Goal: Check status: Check status

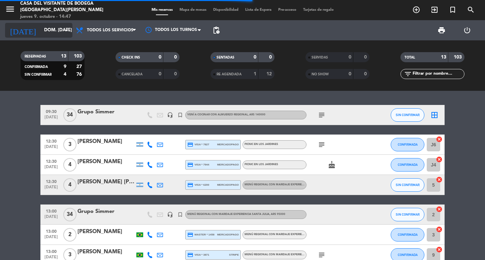
click at [59, 34] on input "dom. [DATE]" at bounding box center [70, 30] width 59 height 12
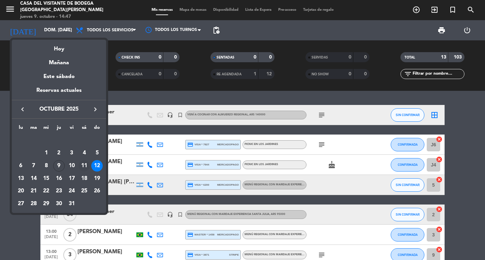
click at [82, 164] on div "11" at bounding box center [83, 165] width 11 height 11
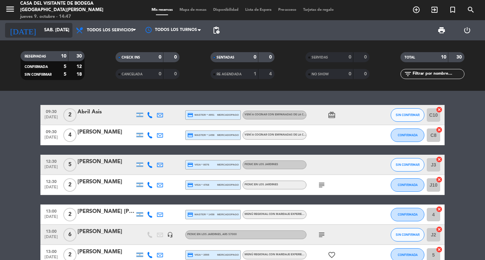
click at [62, 25] on input "sáb. [DATE]" at bounding box center [70, 30] width 59 height 12
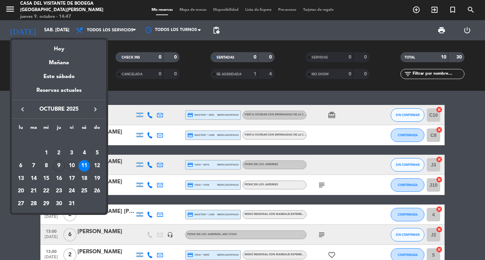
click at [74, 167] on div "10" at bounding box center [71, 165] width 11 height 11
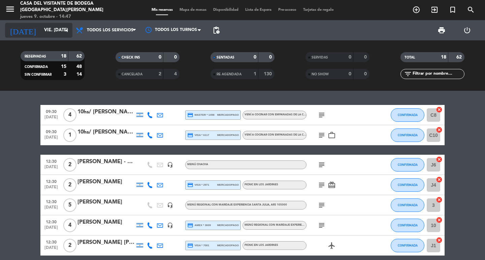
click at [55, 24] on div "[DATE] vie. [DATE] arrow_drop_down" at bounding box center [38, 30] width 67 height 15
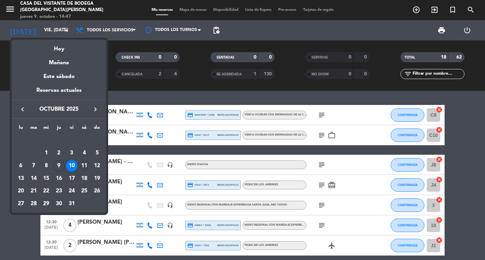
click at [86, 167] on div "11" at bounding box center [83, 165] width 11 height 11
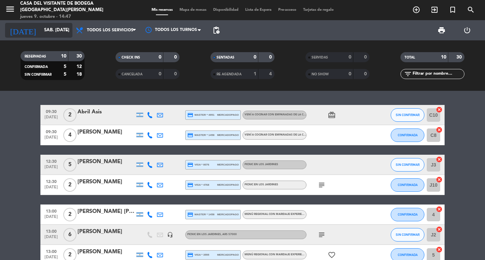
click at [67, 30] on icon "arrow_drop_down" at bounding box center [67, 30] width 8 height 8
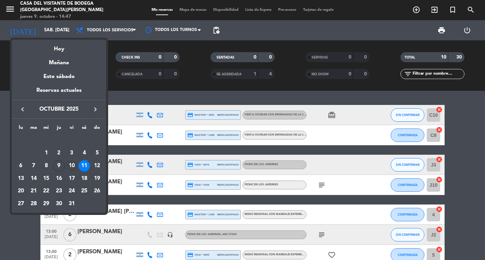
click at [75, 166] on div "10" at bounding box center [71, 165] width 11 height 11
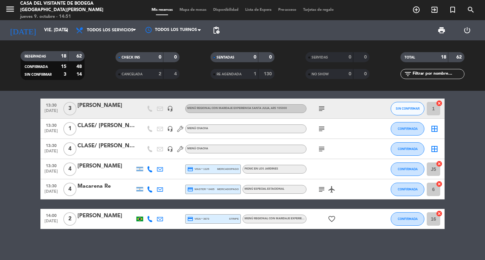
scroll to position [280, 0]
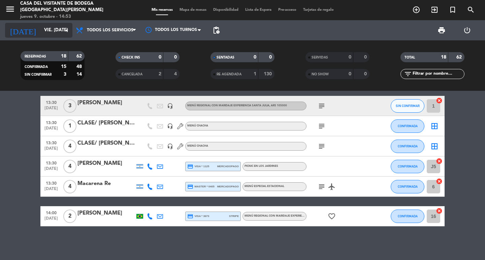
click at [42, 27] on input "vie. [DATE]" at bounding box center [70, 30] width 59 height 12
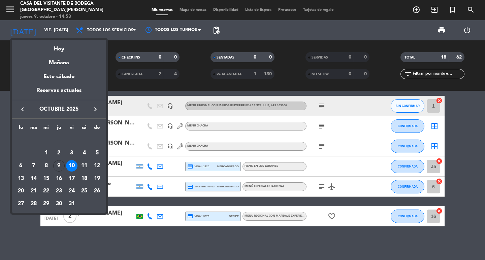
click at [85, 168] on div "11" at bounding box center [83, 165] width 11 height 11
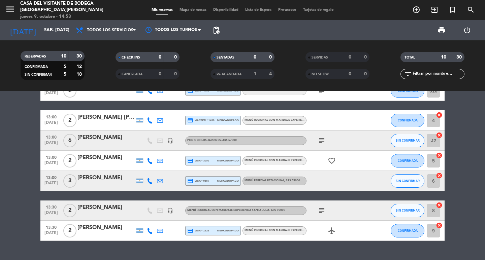
scroll to position [109, 0]
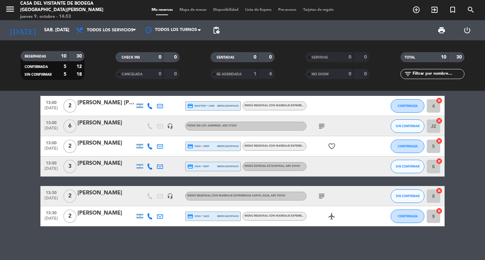
click at [43, 22] on div "[DATE] sáb. [DATE] arrow_drop_down" at bounding box center [38, 30] width 67 height 20
click at [41, 30] on input "sáb. [DATE]" at bounding box center [70, 30] width 59 height 12
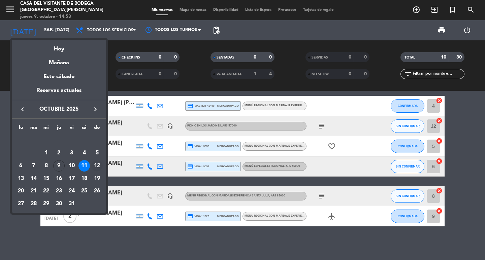
click at [95, 168] on div "12" at bounding box center [96, 165] width 11 height 11
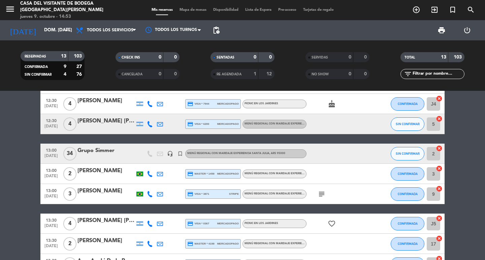
scroll to position [67, 0]
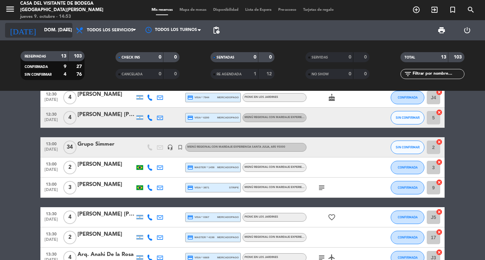
click at [64, 26] on input "dom. [DATE]" at bounding box center [70, 30] width 59 height 12
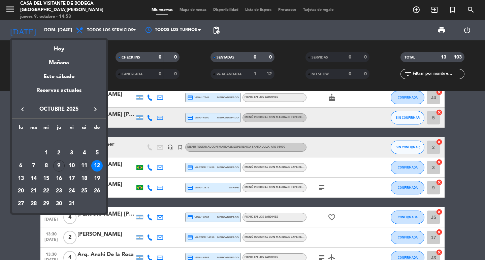
click at [81, 168] on div "11" at bounding box center [83, 165] width 11 height 11
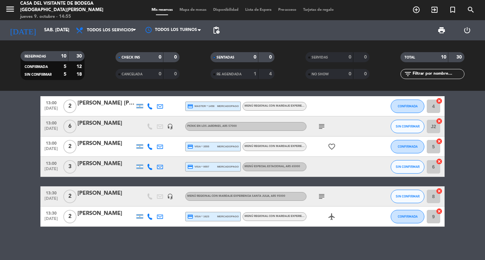
scroll to position [109, 0]
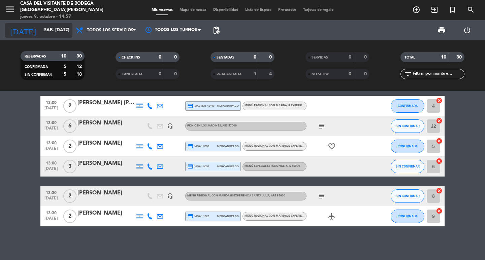
click at [60, 35] on input "sáb. [DATE]" at bounding box center [70, 30] width 59 height 12
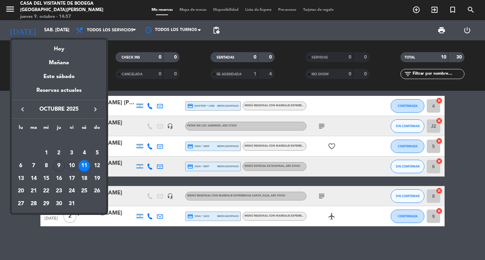
click at [75, 168] on div "10" at bounding box center [71, 165] width 11 height 11
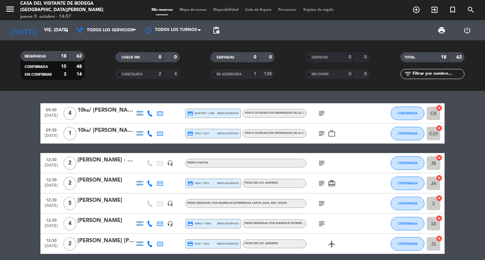
scroll to position [0, 0]
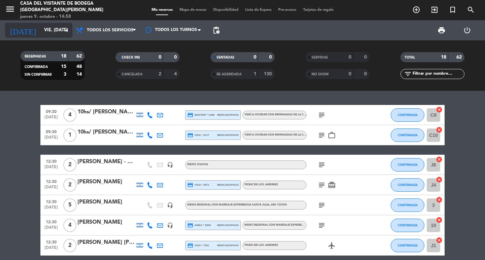
click at [70, 27] on icon "arrow_drop_down" at bounding box center [67, 30] width 8 height 8
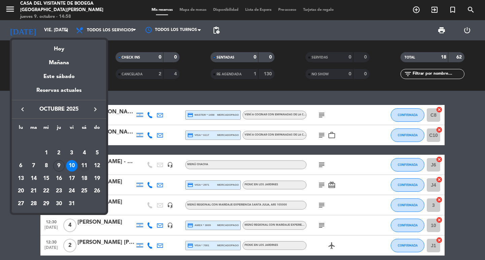
click at [86, 167] on div "11" at bounding box center [83, 165] width 11 height 11
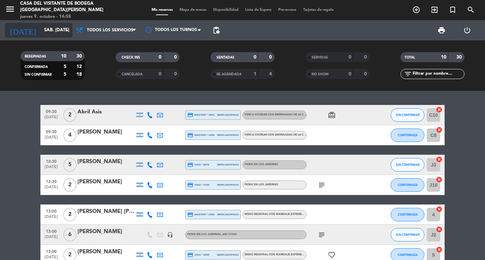
click at [63, 33] on icon "arrow_drop_down" at bounding box center [67, 30] width 8 height 8
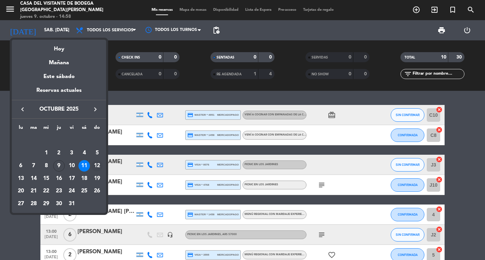
click at [96, 163] on div "12" at bounding box center [96, 165] width 11 height 11
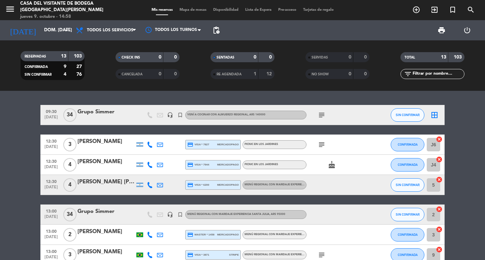
click at [322, 119] on icon "subject" at bounding box center [322, 115] width 8 height 8
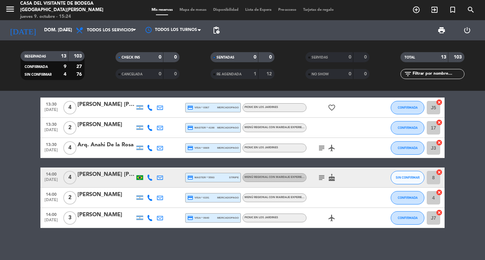
scroll to position [179, 0]
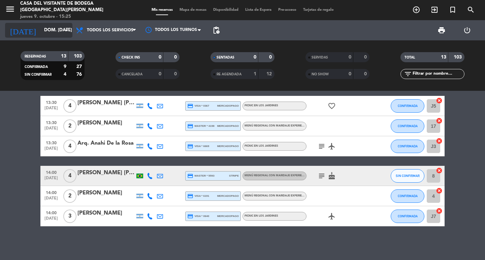
click at [53, 35] on input "dom. [DATE]" at bounding box center [70, 30] width 59 height 12
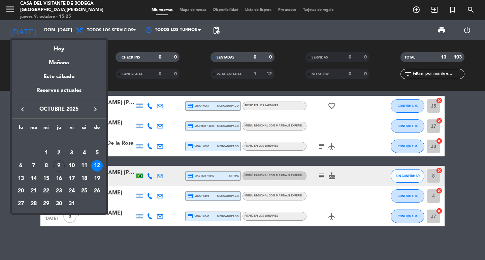
click at [25, 110] on icon "keyboard_arrow_left" at bounding box center [23, 109] width 8 height 8
click at [69, 193] on div "26" at bounding box center [71, 191] width 11 height 11
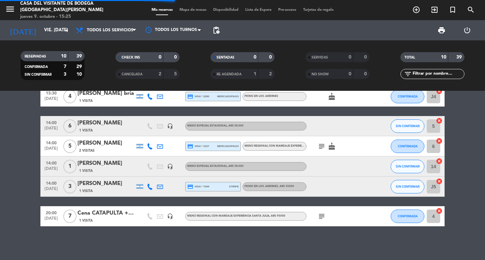
scroll to position [109, 0]
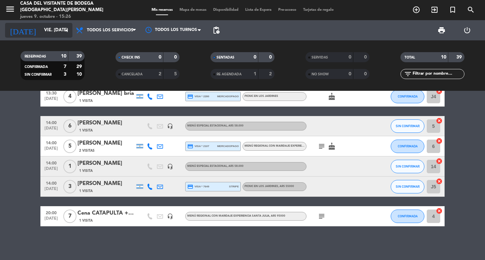
click at [62, 23] on div "[DATE] vie. [DATE] arrow_drop_down" at bounding box center [38, 30] width 67 height 15
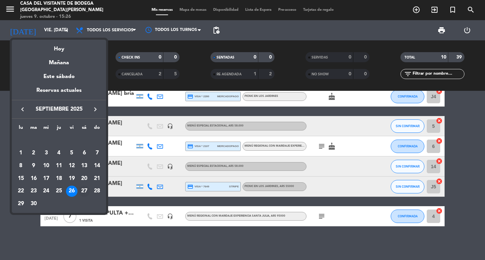
click at [82, 193] on div "27" at bounding box center [83, 191] width 11 height 11
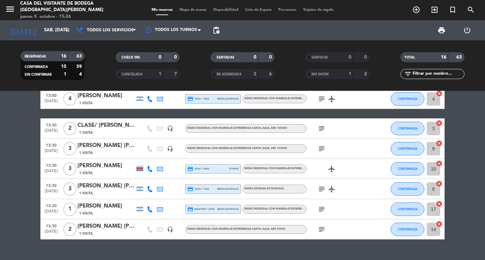
scroll to position [230, 0]
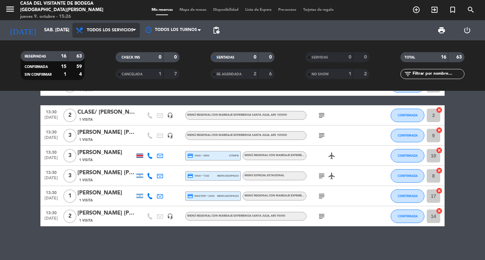
click at [133, 35] on span "Todos los servicios" at bounding box center [105, 30] width 67 height 15
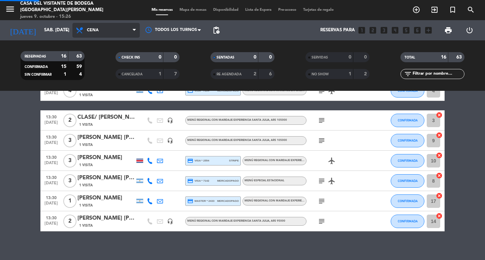
click at [112, 85] on div "menu Casa del Visitante de Bodega Santa [PERSON_NAME] jueves 9. octubre - 15:26…" at bounding box center [242, 45] width 485 height 91
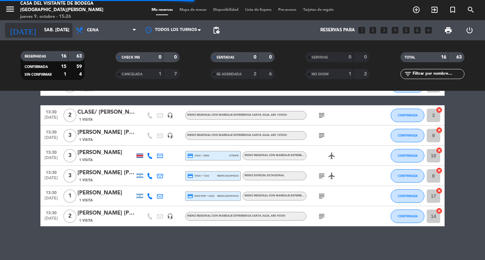
scroll to position [0, 0]
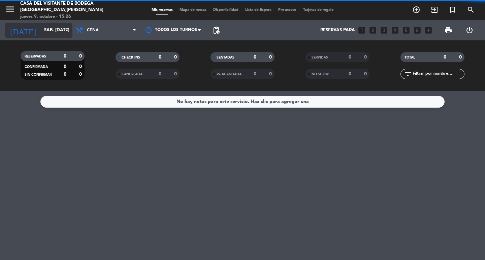
click at [65, 34] on input "sáb. [DATE]" at bounding box center [70, 30] width 59 height 12
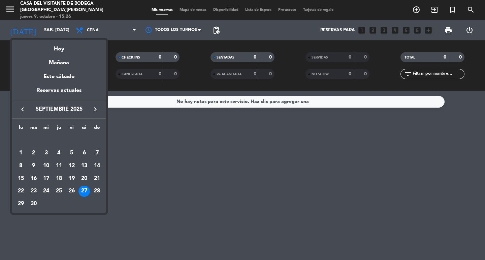
click at [95, 194] on div "28" at bounding box center [96, 191] width 11 height 11
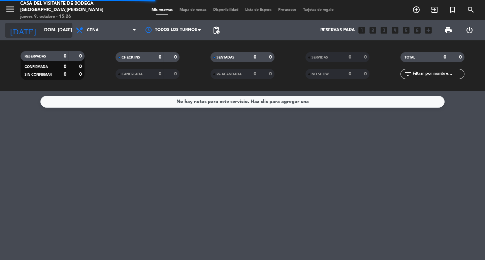
click at [53, 34] on input "dom. [DATE]" at bounding box center [70, 30] width 59 height 12
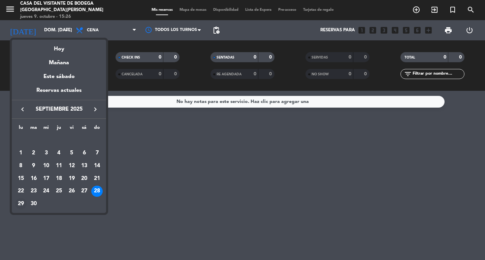
click at [23, 201] on div "29" at bounding box center [20, 203] width 11 height 11
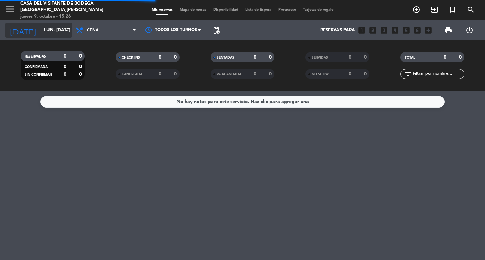
click at [61, 32] on input "lun. [DATE]" at bounding box center [70, 30] width 59 height 12
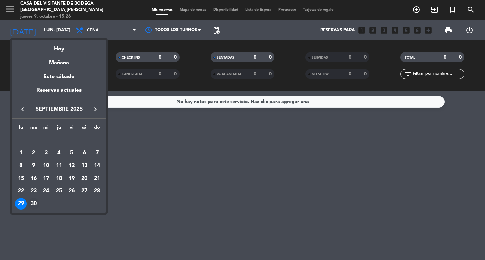
click at [31, 206] on div "30" at bounding box center [33, 203] width 11 height 11
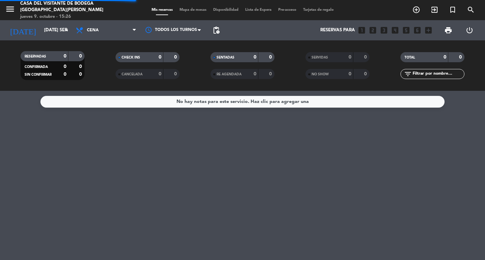
click at [65, 38] on div "[DATE] [DATE] sep. arrow_drop_down" at bounding box center [38, 30] width 67 height 20
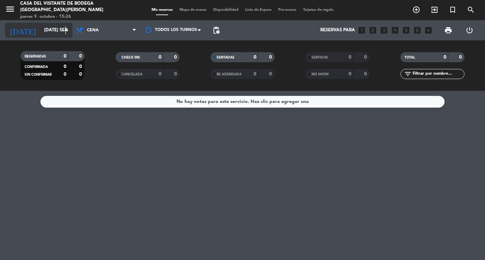
click at [66, 30] on icon "arrow_drop_down" at bounding box center [67, 30] width 8 height 8
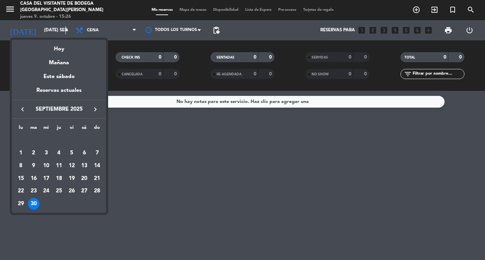
click at [96, 107] on icon "keyboard_arrow_right" at bounding box center [95, 109] width 8 height 8
click at [48, 151] on div "1" at bounding box center [45, 152] width 11 height 11
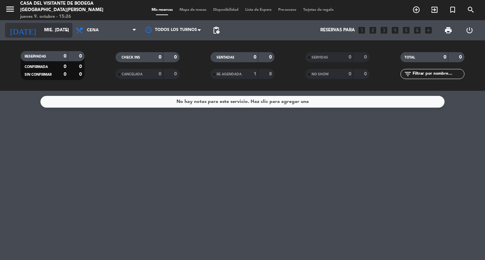
click at [57, 35] on input "mié. [DATE]" at bounding box center [70, 30] width 59 height 12
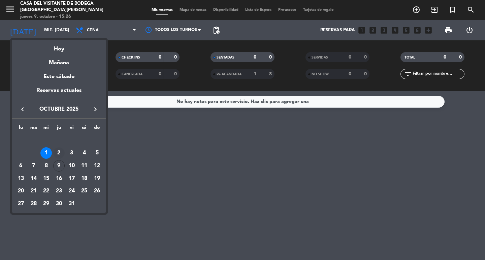
click at [56, 152] on div "2" at bounding box center [58, 152] width 11 height 11
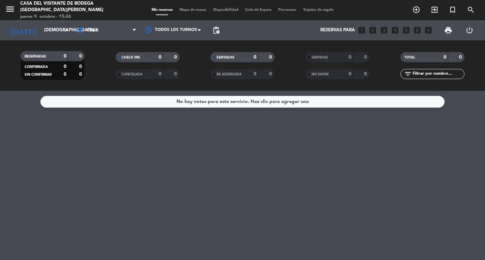
click at [60, 38] on div "[DATE] jue. [DATE] arrow_drop_down" at bounding box center [38, 30] width 67 height 20
click at [60, 36] on div "[DATE] jue. [DATE] arrow_drop_down" at bounding box center [38, 30] width 67 height 15
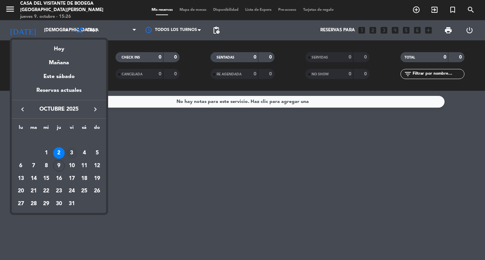
click at [70, 153] on div "3" at bounding box center [71, 152] width 11 height 11
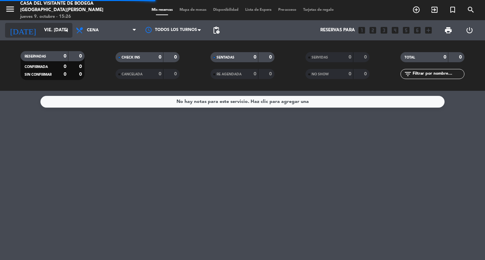
click at [59, 34] on input "vie. [DATE]" at bounding box center [70, 30] width 59 height 12
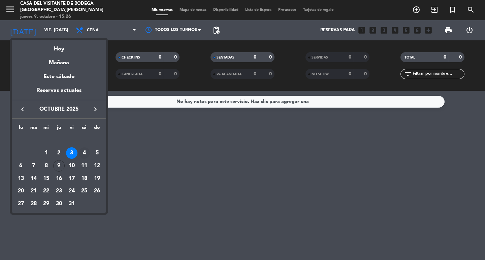
click at [84, 152] on div "4" at bounding box center [83, 152] width 11 height 11
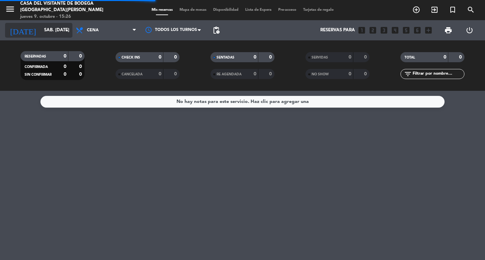
click at [43, 29] on input "sáb. [DATE]" at bounding box center [70, 30] width 59 height 12
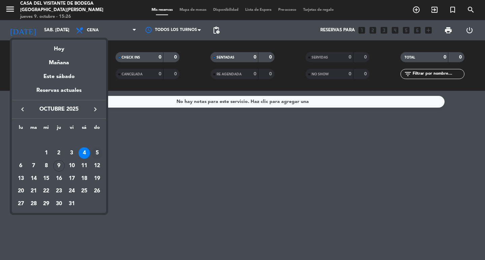
click at [97, 155] on div "5" at bounding box center [96, 152] width 11 height 11
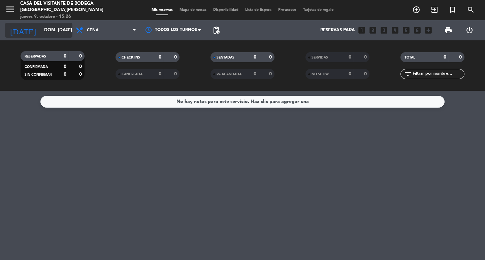
click at [41, 31] on input "dom. [DATE]" at bounding box center [70, 30] width 59 height 12
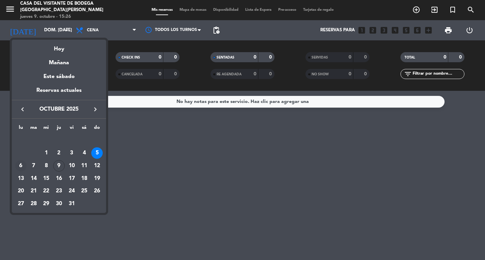
click at [19, 163] on div "6" at bounding box center [20, 165] width 11 height 11
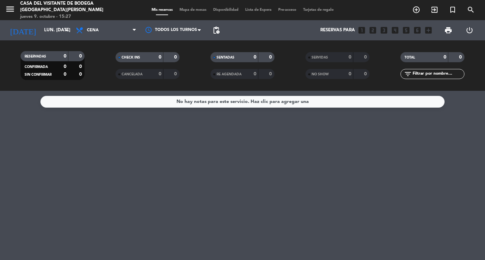
click at [57, 41] on div "RESERVADAS 0 0 CONFIRMADA 0 0 SIN CONFIRMAR 0 0 CHECK INS 0 0 CANCELADA 0 0 SEN…" at bounding box center [242, 65] width 485 height 51
click at [55, 36] on div "[DATE] lun. [DATE] arrow_drop_down" at bounding box center [38, 30] width 67 height 15
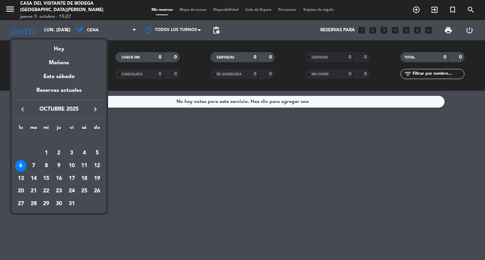
click at [33, 169] on div "7" at bounding box center [33, 165] width 11 height 11
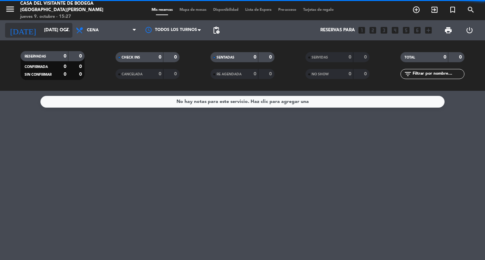
click at [46, 36] on div "[DATE] [DATE] oct. arrow_drop_down" at bounding box center [38, 30] width 67 height 15
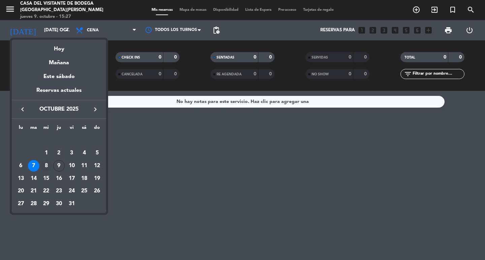
click at [43, 164] on div "8" at bounding box center [45, 165] width 11 height 11
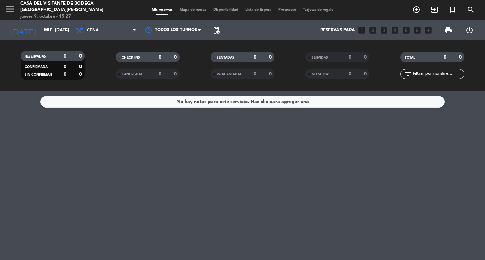
click at [90, 41] on div "menu Casa del Visitante de Bodega Santa [PERSON_NAME] jueves 9. octubre - 15:27…" at bounding box center [242, 45] width 485 height 91
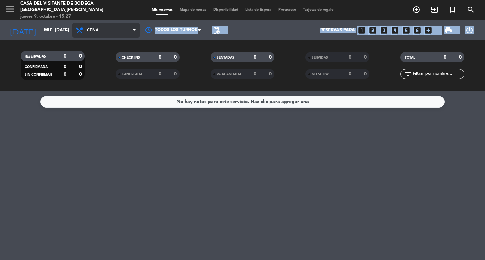
click at [90, 35] on span "Cena" at bounding box center [105, 30] width 67 height 15
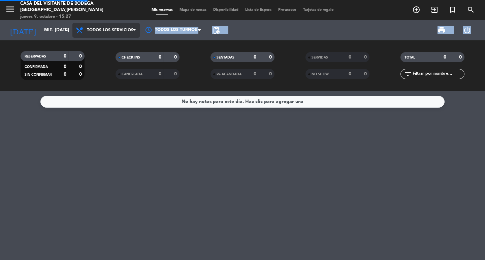
click at [109, 48] on div "menu Casa del Visitante de Bodega Santa [PERSON_NAME] jueves 9. octubre - 15:27…" at bounding box center [242, 45] width 485 height 91
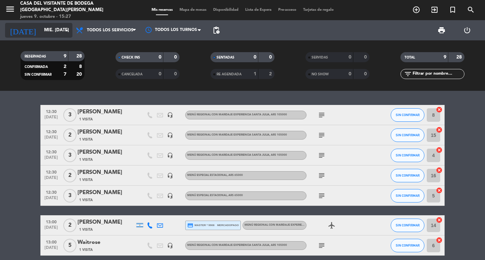
click at [67, 24] on div "[DATE] mié. [DATE] arrow_drop_down" at bounding box center [38, 30] width 67 height 15
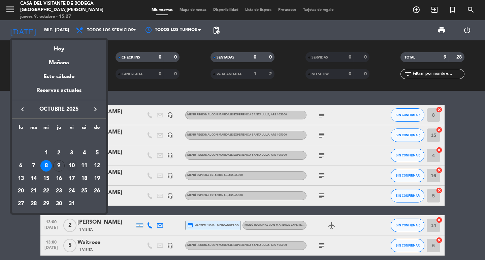
click at [70, 163] on div "10" at bounding box center [71, 165] width 11 height 11
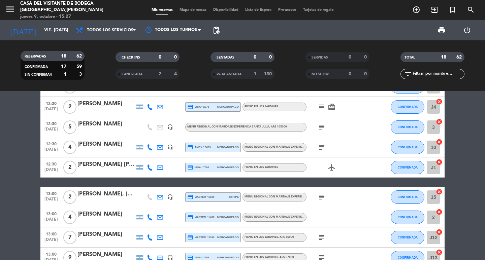
scroll to position [78, 0]
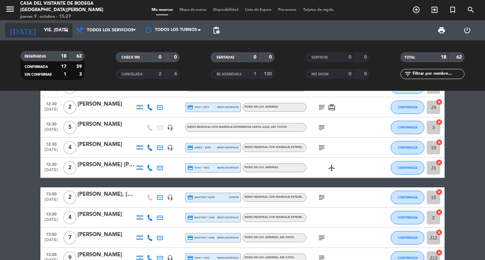
click at [46, 31] on input "vie. [DATE]" at bounding box center [70, 30] width 59 height 12
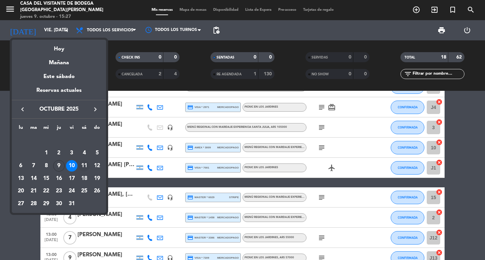
click at [82, 163] on div "11" at bounding box center [83, 165] width 11 height 11
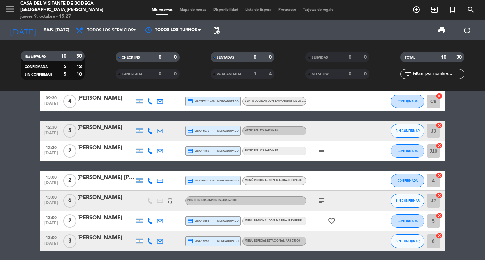
scroll to position [0, 0]
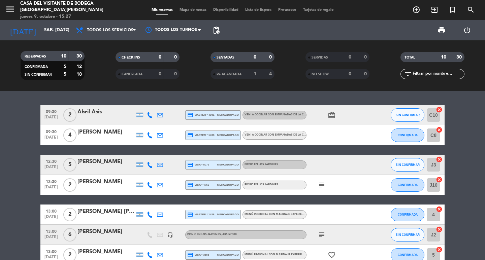
click at [321, 233] on icon "subject" at bounding box center [322, 235] width 8 height 8
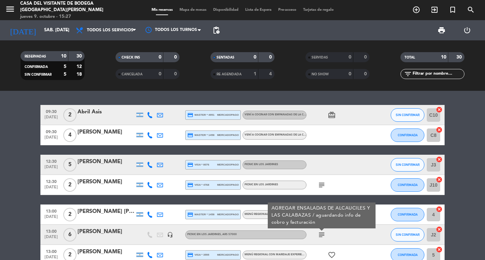
click at [348, 192] on bookings-row "09:30 [DATE] 2 Abril Asis credit_card master * 4951 mercadopago Vení a cocinar …" at bounding box center [242, 220] width 485 height 230
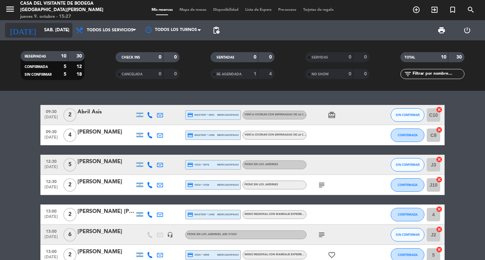
click at [57, 34] on input "sáb. [DATE]" at bounding box center [70, 30] width 59 height 12
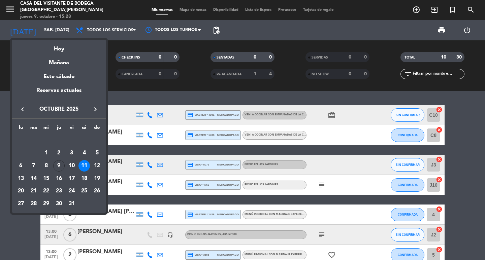
click at [98, 166] on div "12" at bounding box center [96, 165] width 11 height 11
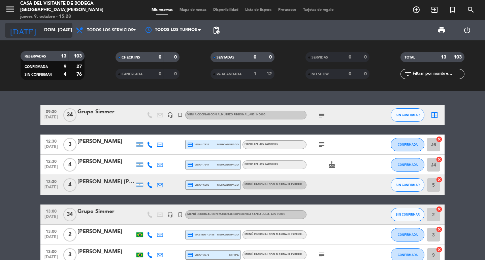
click at [41, 28] on input "dom. [DATE]" at bounding box center [70, 30] width 59 height 12
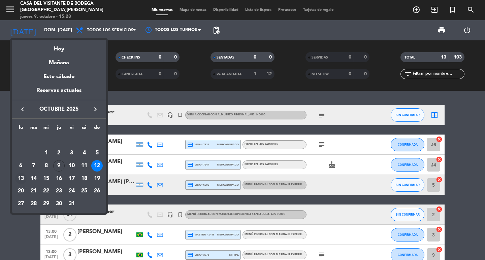
click at [23, 174] on div "13" at bounding box center [20, 178] width 11 height 11
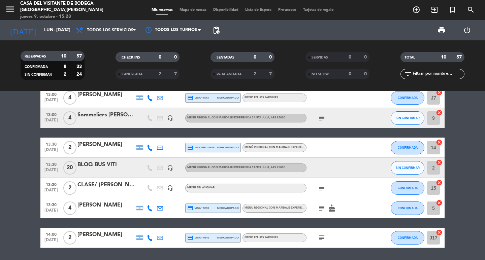
scroll to position [85, 0]
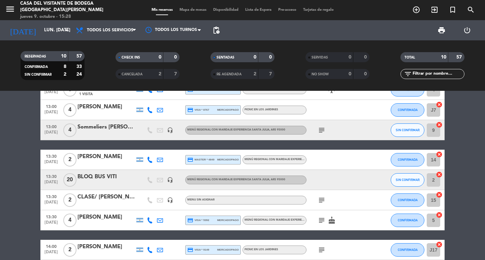
click at [319, 129] on icon "subject" at bounding box center [322, 130] width 8 height 8
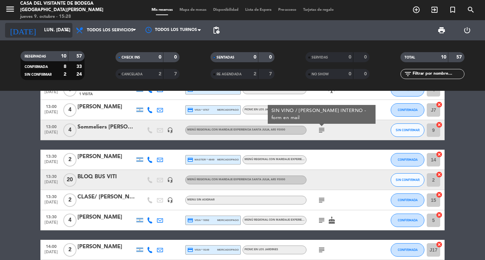
click at [64, 29] on icon "arrow_drop_down" at bounding box center [67, 30] width 8 height 8
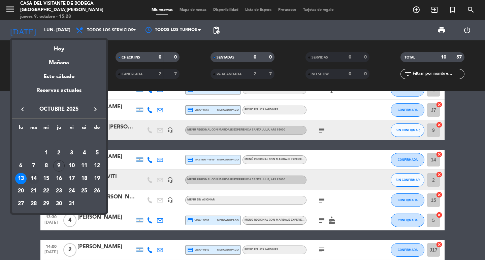
click at [36, 179] on div "14" at bounding box center [33, 178] width 11 height 11
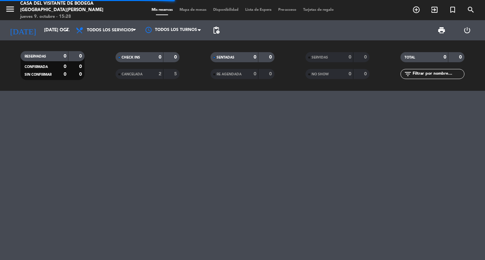
scroll to position [0, 0]
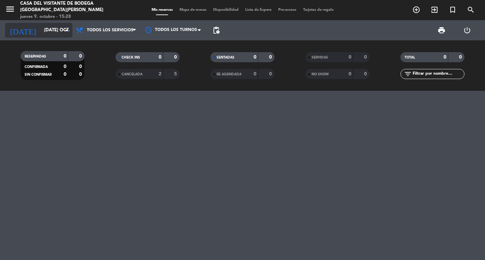
click at [40, 37] on div "[DATE] [DATE] oct. arrow_drop_down" at bounding box center [38, 30] width 67 height 15
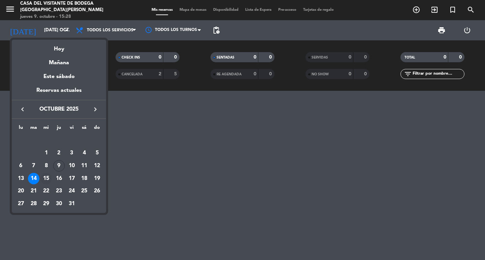
click at [45, 180] on div "15" at bounding box center [45, 178] width 11 height 11
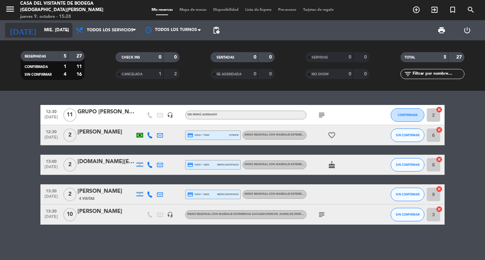
click at [62, 35] on input "mié. [DATE]" at bounding box center [70, 30] width 59 height 12
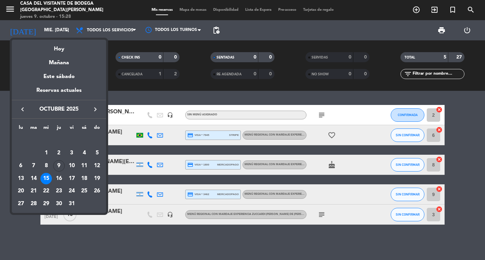
click at [319, 113] on div at bounding box center [242, 130] width 485 height 260
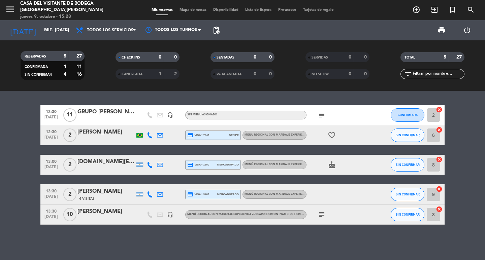
click at [320, 113] on icon "subject" at bounding box center [322, 115] width 8 height 8
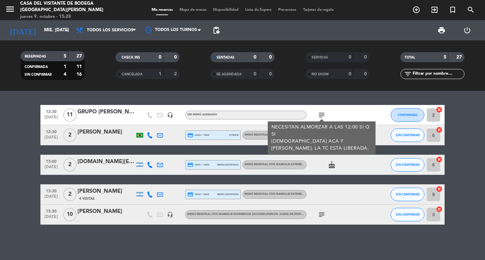
click at [52, 87] on div "RESERVADAS 5 27 CONFIRMADA 1 11 SIN CONFIRMAR 4 16 CHECK INS 0 0 CANCELADA 1 2 …" at bounding box center [242, 65] width 485 height 51
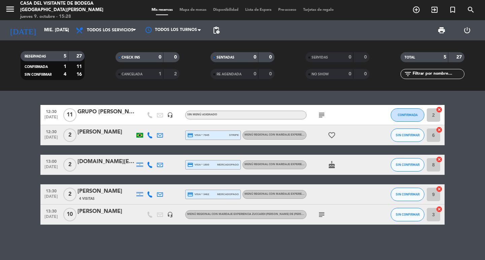
click at [312, 209] on div "subject" at bounding box center [336, 215] width 61 height 20
click at [322, 214] on icon "subject" at bounding box center [322, 215] width 8 height 8
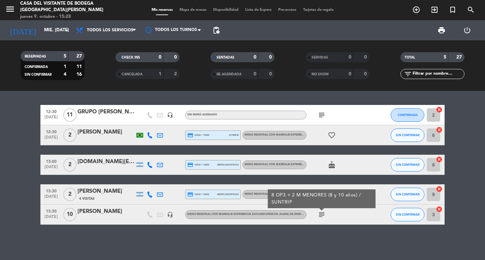
click at [23, 134] on bookings-row "12:30 [DATE] GRUPO [PERSON_NAME] headset_mic Sin menú asignado subject CONFIRMA…" at bounding box center [242, 165] width 485 height 120
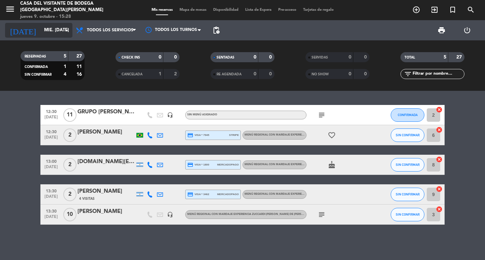
click at [41, 30] on input "mié. [DATE]" at bounding box center [70, 30] width 59 height 12
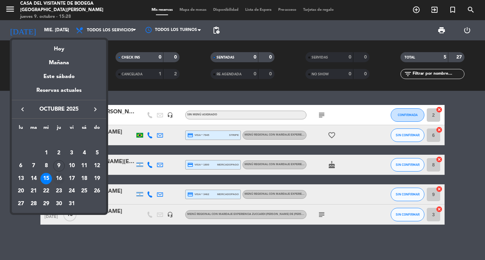
click at [63, 180] on div "16" at bounding box center [58, 178] width 11 height 11
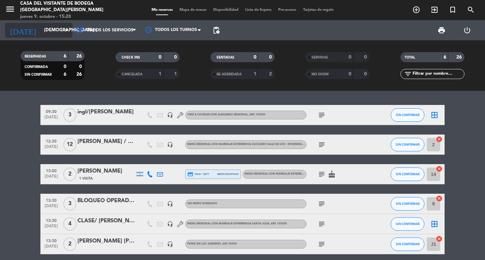
click at [58, 30] on input "[DEMOGRAPHIC_DATA] [DATE]" at bounding box center [70, 30] width 59 height 12
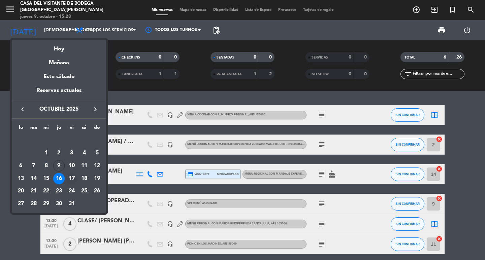
click at [68, 175] on div "17" at bounding box center [71, 178] width 11 height 11
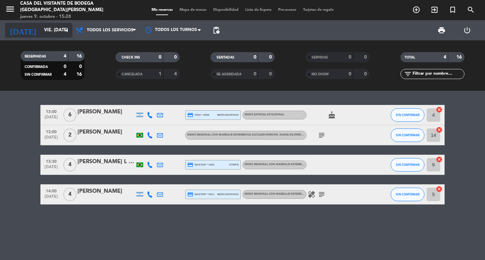
click at [55, 35] on input "vie. [DATE]" at bounding box center [70, 30] width 59 height 12
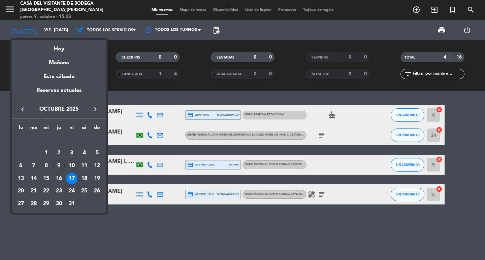
click at [85, 177] on div "18" at bounding box center [83, 178] width 11 height 11
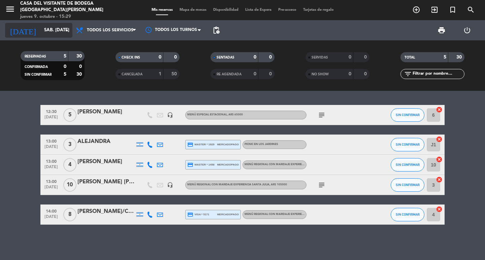
click at [41, 35] on input "sáb. [DATE]" at bounding box center [70, 30] width 59 height 12
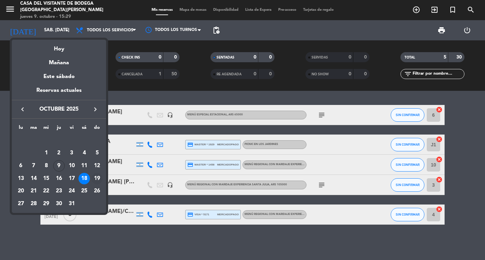
click at [92, 178] on div "19" at bounding box center [96, 178] width 11 height 11
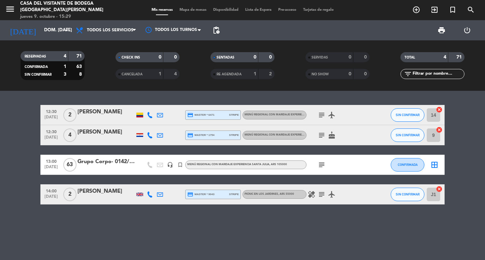
click at [320, 167] on icon "subject" at bounding box center [322, 165] width 8 height 8
click at [29, 107] on bookings-row "12:30 [DATE] 2 [PERSON_NAME] credit_card master * 6471 stripe Menú Regional con…" at bounding box center [242, 155] width 485 height 100
click at [45, 40] on div "[DATE] dom. [DATE] arrow_drop_down" at bounding box center [38, 30] width 67 height 20
click at [54, 29] on input "dom. [DATE]" at bounding box center [70, 30] width 59 height 12
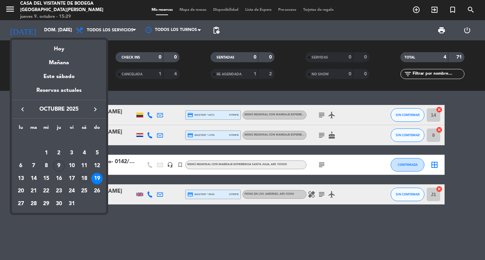
click at [83, 173] on td "18" at bounding box center [84, 178] width 13 height 13
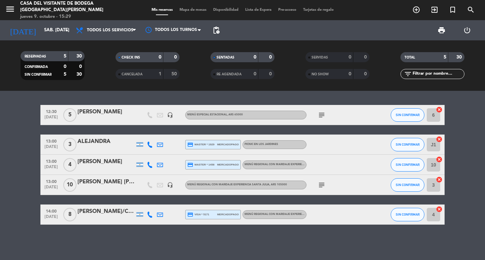
click at [30, 90] on div "RESERVADAS 5 30 CONFIRMADA 0 0 SIN CONFIRMAR 5 30 CHECK INS 0 0 CANCELADA 1 50 …" at bounding box center [242, 65] width 485 height 51
click at [49, 31] on input "sáb. [DATE]" at bounding box center [70, 30] width 59 height 12
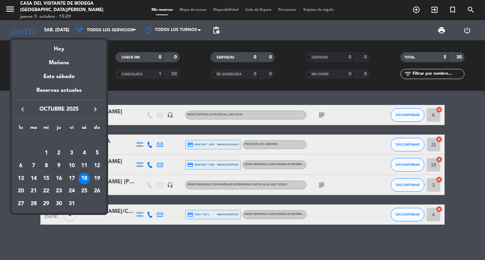
click at [93, 109] on icon "keyboard_arrow_right" at bounding box center [95, 109] width 8 height 8
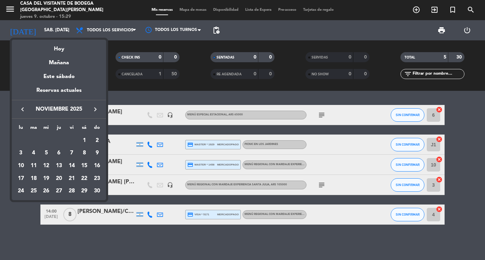
click at [21, 113] on icon "keyboard_arrow_left" at bounding box center [23, 109] width 8 height 8
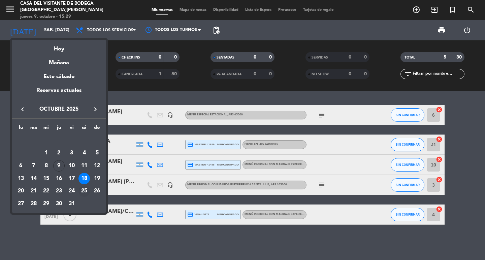
click at [83, 189] on div "25" at bounding box center [83, 191] width 11 height 11
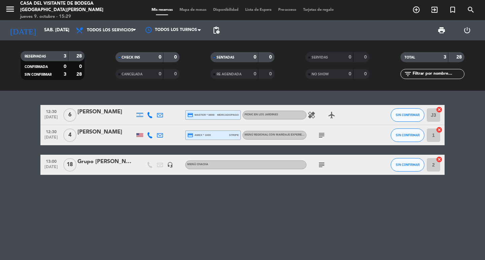
click at [321, 163] on icon "subject" at bounding box center [322, 165] width 8 height 8
drag, startPoint x: 145, startPoint y: 92, endPoint x: 141, endPoint y: 91, distance: 4.3
click at [144, 92] on div "12:30 [DATE] 6 [PERSON_NAME] credit_card master * 8808 mercadopago Picnic en lo…" at bounding box center [242, 175] width 485 height 169
click at [45, 32] on input "sáb. [DATE]" at bounding box center [70, 30] width 59 height 12
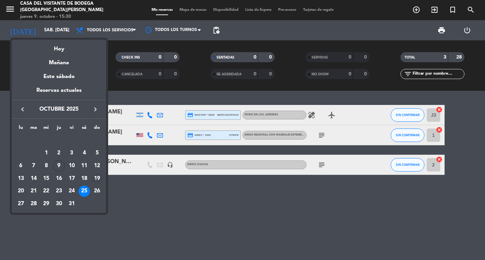
click at [97, 179] on div "19" at bounding box center [96, 178] width 11 height 11
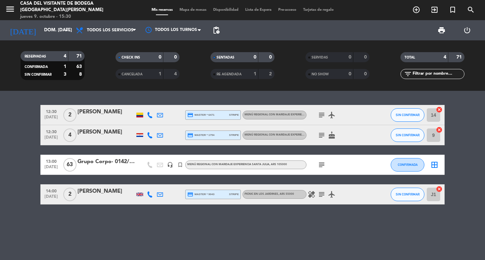
click at [319, 165] on icon "subject" at bounding box center [322, 165] width 8 height 8
click at [119, 99] on div "12:30 [DATE] 2 [PERSON_NAME] credit_card master * 6471 stripe Menú Regional con…" at bounding box center [242, 175] width 485 height 169
click at [58, 32] on input "dom. [DATE]" at bounding box center [70, 30] width 59 height 12
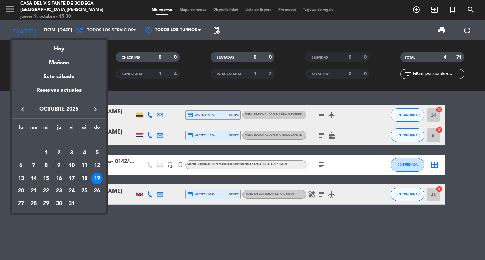
click at [87, 176] on div "18" at bounding box center [83, 178] width 11 height 11
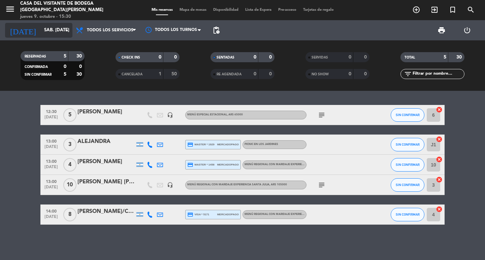
click at [64, 26] on input "sáb. [DATE]" at bounding box center [70, 30] width 59 height 12
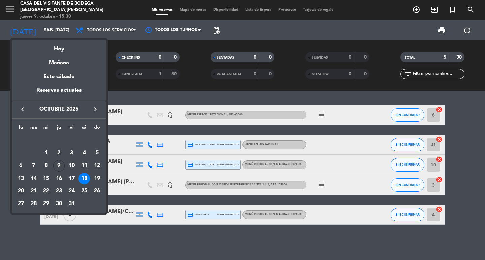
click at [18, 187] on div "20" at bounding box center [20, 191] width 11 height 11
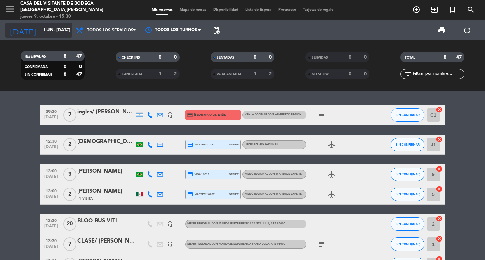
click at [66, 34] on div "[DATE] lun. [DATE] arrow_drop_down" at bounding box center [38, 30] width 67 height 15
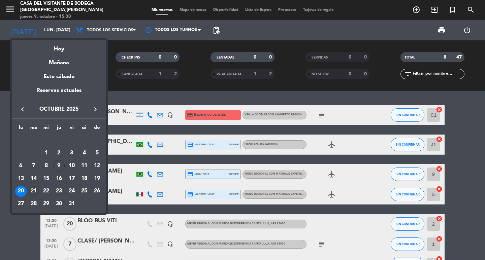
click at [33, 193] on div "21" at bounding box center [33, 191] width 11 height 11
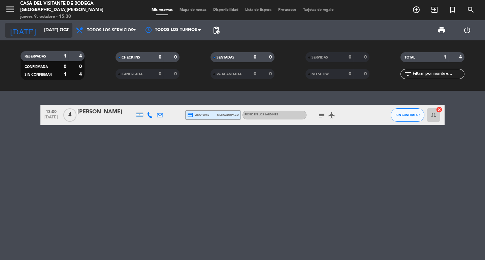
click at [54, 29] on input "[DATE] oct." at bounding box center [70, 30] width 59 height 12
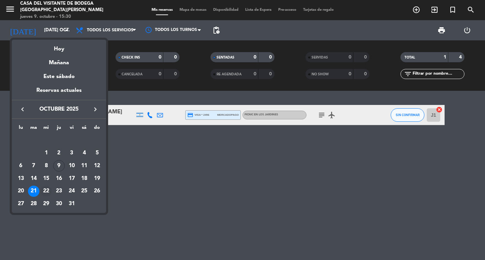
click at [43, 191] on div "22" at bounding box center [45, 191] width 11 height 11
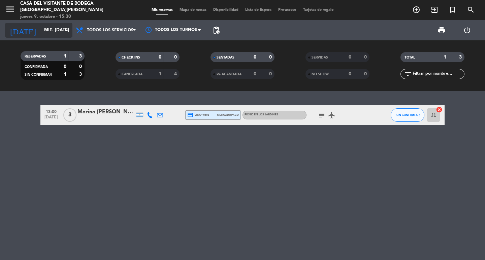
click at [58, 24] on div "[DATE] mié. [DATE] arrow_drop_down" at bounding box center [38, 30] width 67 height 15
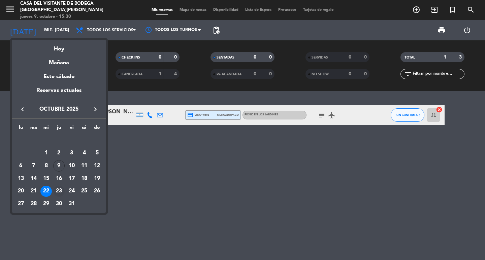
click at [57, 189] on div "23" at bounding box center [58, 191] width 11 height 11
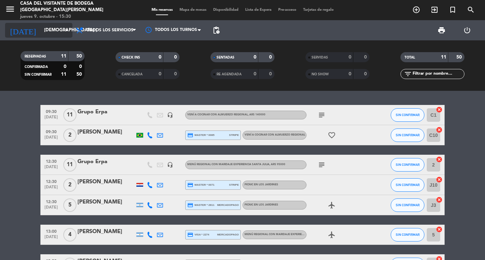
click at [66, 31] on icon "arrow_drop_down" at bounding box center [67, 30] width 8 height 8
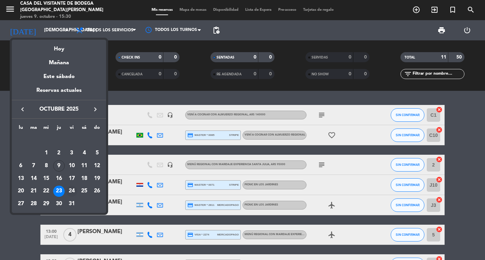
click at [74, 190] on div "24" at bounding box center [71, 191] width 11 height 11
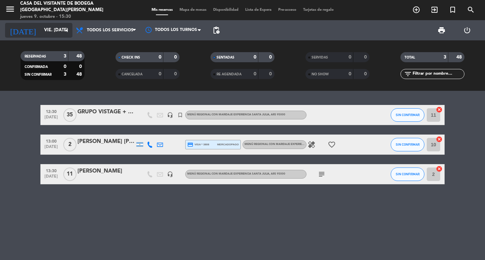
click at [71, 29] on input "vie. [DATE]" at bounding box center [70, 30] width 59 height 12
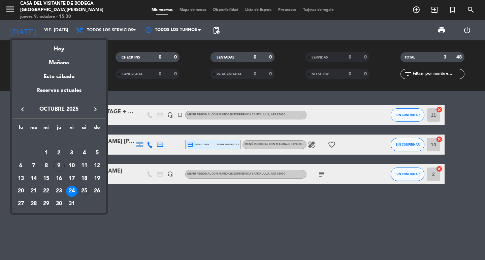
click at [84, 188] on div "25" at bounding box center [83, 191] width 11 height 11
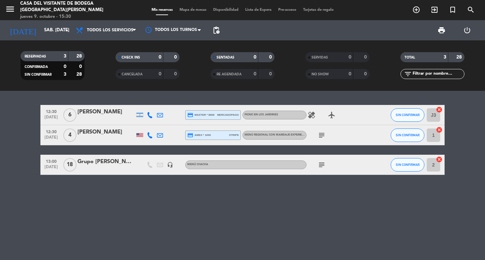
click at [126, 162] on div "Grupo [PERSON_NAME]" at bounding box center [105, 162] width 57 height 9
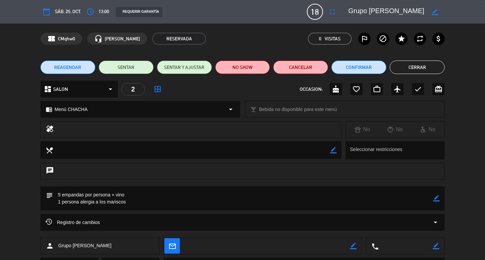
drag, startPoint x: 364, startPoint y: 9, endPoint x: 419, endPoint y: 16, distance: 55.3
click at [348, 16] on textarea at bounding box center [386, 12] width 77 height 12
click at [348, 76] on div "REAGENDAR SENTAR SENTAR Y AJUSTAR NO SHOW Cancelar Confirmar Cerrar" at bounding box center [242, 67] width 485 height 27
click at [348, 69] on button "Cerrar" at bounding box center [417, 67] width 55 height 13
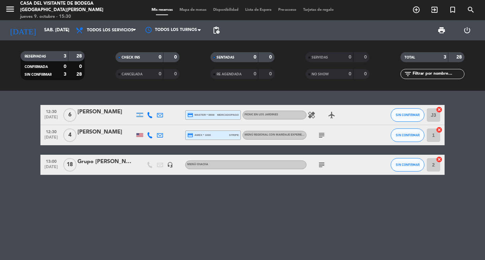
click at [50, 38] on div "[DATE] sáb. [DATE] arrow_drop_down" at bounding box center [38, 30] width 67 height 20
click at [51, 34] on input "sáb. [DATE]" at bounding box center [70, 30] width 59 height 12
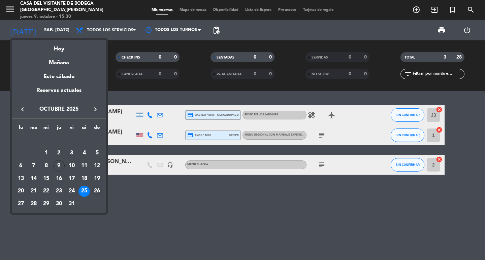
click at [101, 192] on div "26" at bounding box center [96, 191] width 11 height 11
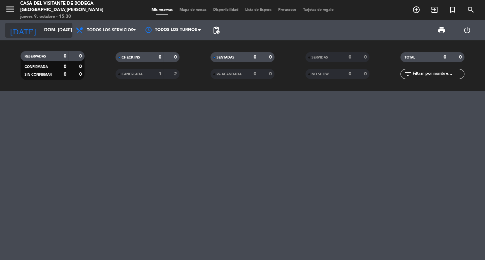
click at [44, 34] on input "dom. [DATE]" at bounding box center [70, 30] width 59 height 12
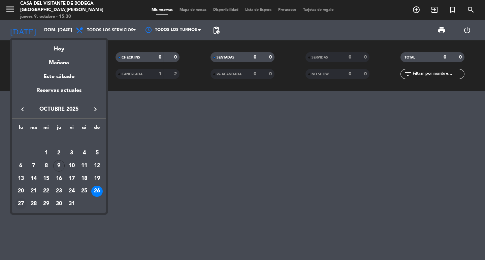
click at [20, 204] on div "27" at bounding box center [20, 203] width 11 height 11
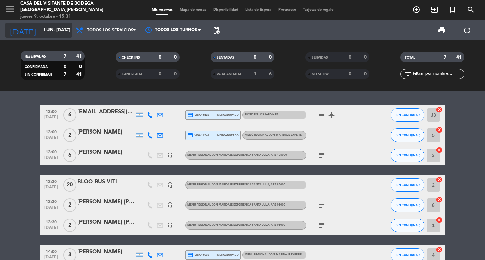
click at [48, 36] on div "[DATE] lun. [DATE] arrow_drop_down" at bounding box center [38, 30] width 67 height 15
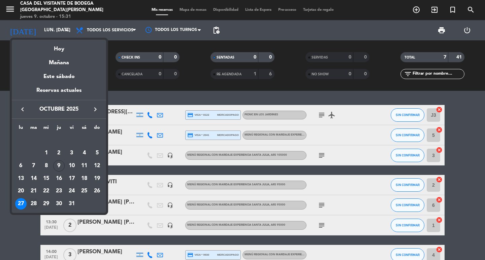
click at [34, 201] on div "28" at bounding box center [33, 203] width 11 height 11
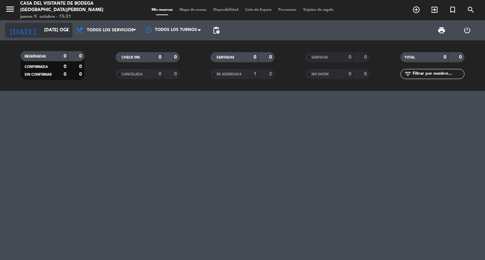
click at [48, 28] on input "[DATE] oct." at bounding box center [70, 30] width 59 height 12
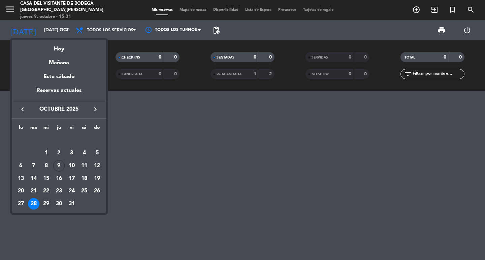
click at [50, 201] on div "29" at bounding box center [45, 203] width 11 height 11
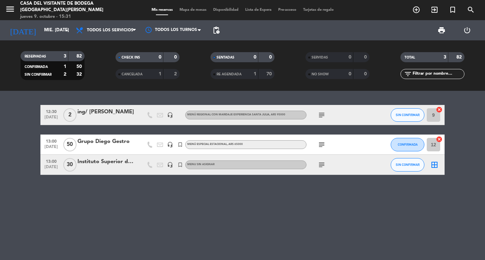
click at [321, 159] on div "subject" at bounding box center [336, 165] width 61 height 20
click at [322, 163] on icon "subject" at bounding box center [322, 165] width 8 height 8
click at [322, 165] on icon "subject" at bounding box center [322, 165] width 8 height 8
click at [56, 30] on input "mié. [DATE]" at bounding box center [70, 30] width 59 height 12
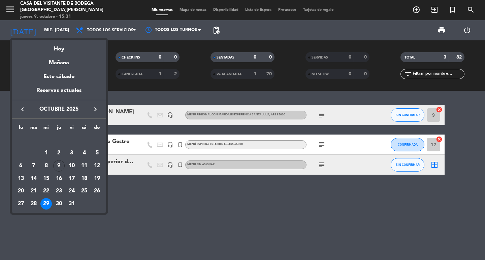
click at [133, 133] on div at bounding box center [242, 130] width 485 height 260
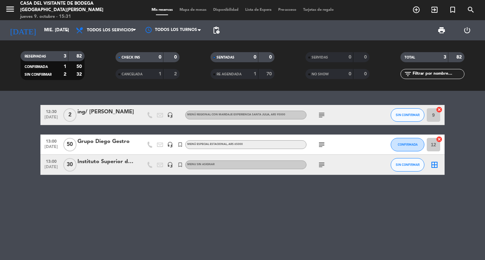
click at [129, 134] on div "12:30 [DATE] 2 ing/ [PERSON_NAME] headset_mic Menú Regional con maridaje Experi…" at bounding box center [242, 140] width 404 height 70
click at [56, 29] on input "mié. [DATE]" at bounding box center [70, 30] width 59 height 12
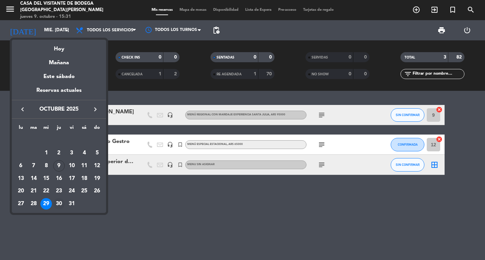
click at [56, 203] on div "30" at bounding box center [58, 203] width 11 height 11
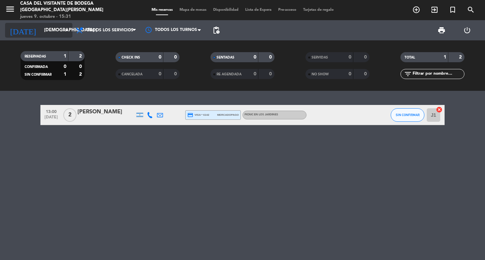
click at [43, 31] on input "[DEMOGRAPHIC_DATA] [DATE]" at bounding box center [70, 30] width 59 height 12
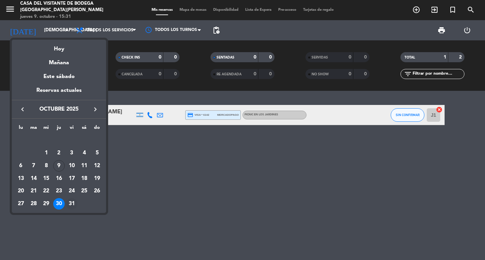
click at [76, 203] on div "31" at bounding box center [71, 203] width 11 height 11
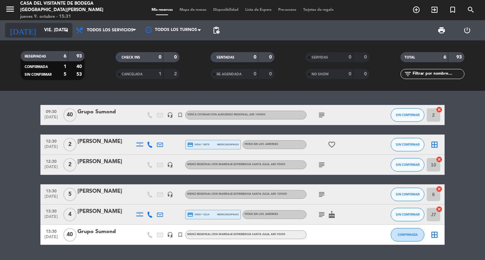
click at [41, 25] on input "vie. [DATE]" at bounding box center [70, 30] width 59 height 12
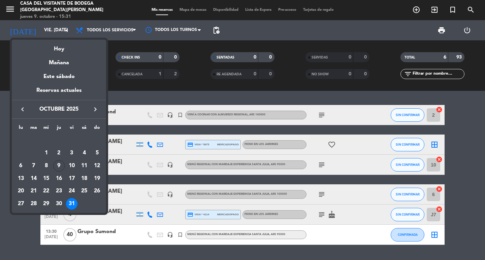
click at [93, 109] on icon "keyboard_arrow_right" at bounding box center [95, 109] width 8 height 8
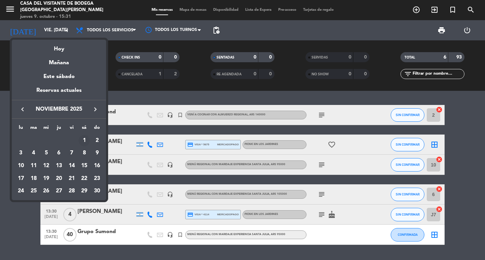
click at [83, 143] on div "1" at bounding box center [83, 140] width 11 height 11
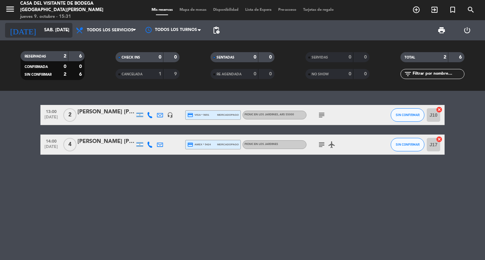
click at [58, 31] on input "sáb. [DATE]" at bounding box center [70, 30] width 59 height 12
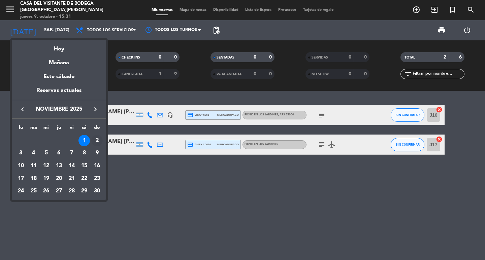
click at [97, 140] on div "2" at bounding box center [96, 140] width 11 height 11
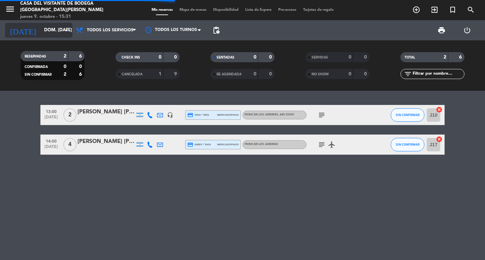
click at [65, 26] on icon "arrow_drop_down" at bounding box center [67, 30] width 8 height 8
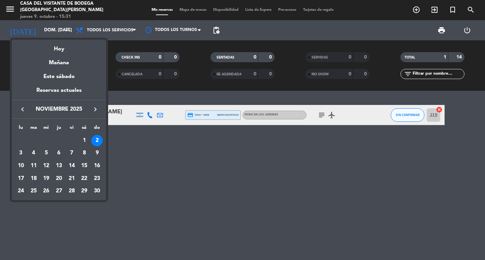
click at [24, 151] on div "3" at bounding box center [20, 152] width 11 height 11
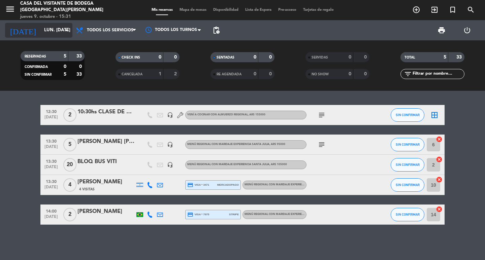
click at [46, 31] on input "lun. [DATE]" at bounding box center [70, 30] width 59 height 12
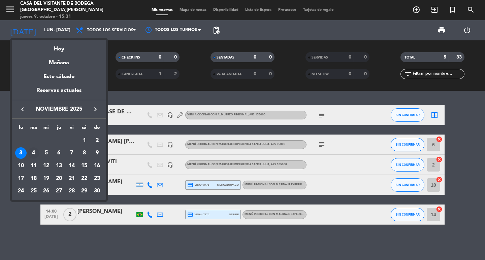
click at [31, 153] on div "4" at bounding box center [33, 152] width 11 height 11
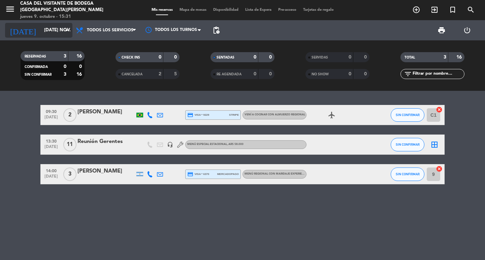
click at [43, 26] on input "[DATE] nov." at bounding box center [70, 30] width 59 height 12
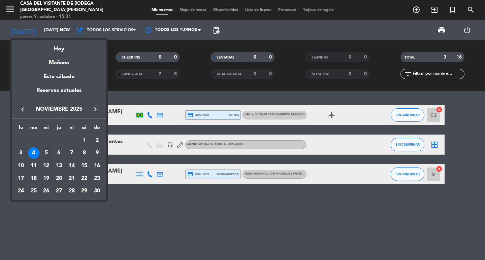
click at [44, 156] on div "5" at bounding box center [45, 152] width 11 height 11
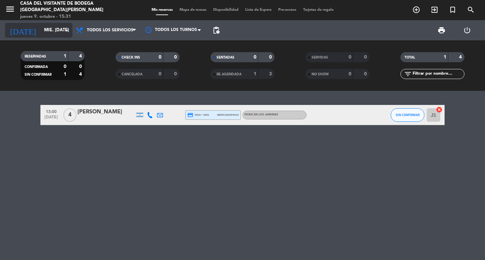
click at [46, 35] on input "mié. [DATE]" at bounding box center [70, 30] width 59 height 12
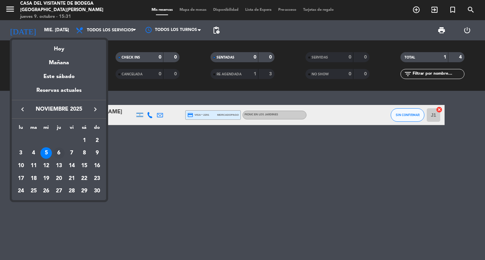
click at [57, 151] on div "6" at bounding box center [58, 152] width 11 height 11
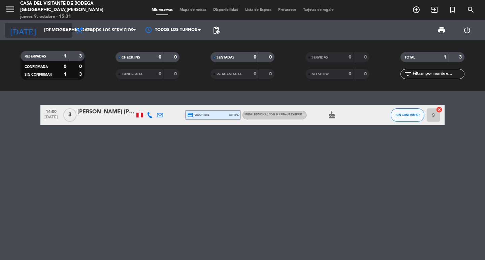
click at [60, 27] on input "[DEMOGRAPHIC_DATA] [DATE]" at bounding box center [70, 30] width 59 height 12
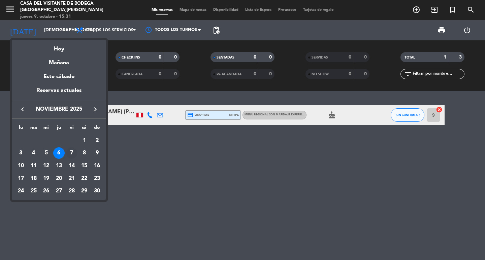
click at [74, 154] on div "7" at bounding box center [71, 152] width 11 height 11
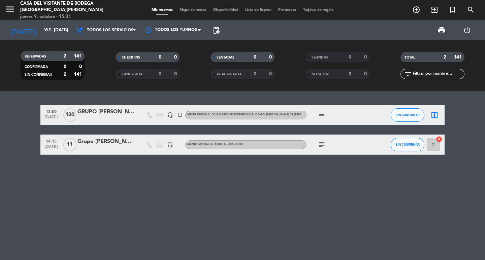
click at [324, 118] on icon "subject" at bounding box center [322, 115] width 8 height 8
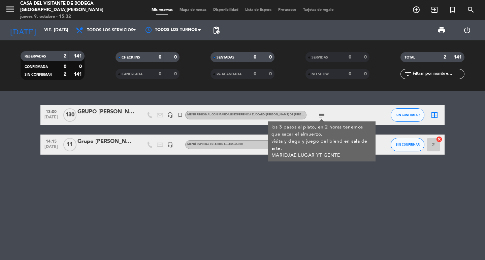
click at [310, 100] on div "13:00 [DATE] 130 GRUPO [PERSON_NAME] headset_mic turned_in_not Menú Regional co…" at bounding box center [242, 175] width 485 height 169
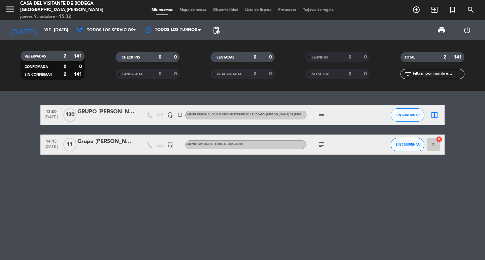
click at [322, 146] on icon "subject" at bounding box center [322, 145] width 8 height 8
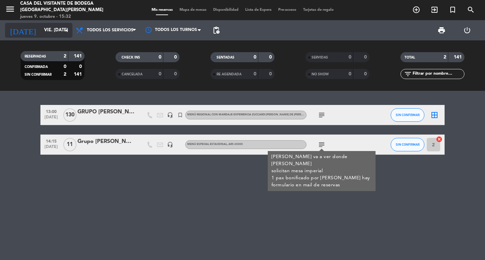
click at [43, 25] on input "vie. [DATE]" at bounding box center [70, 30] width 59 height 12
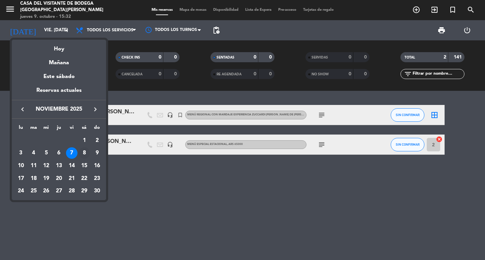
click at [86, 153] on div "8" at bounding box center [83, 152] width 11 height 11
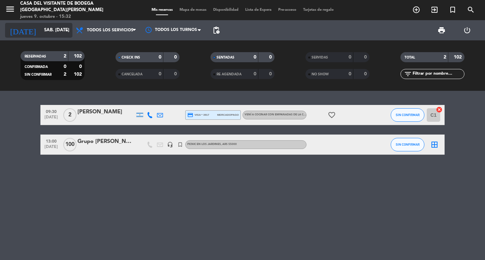
click at [52, 32] on input "sáb. [DATE]" at bounding box center [70, 30] width 59 height 12
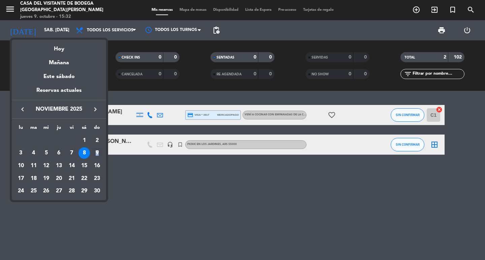
click at [97, 154] on div "9" at bounding box center [96, 152] width 11 height 11
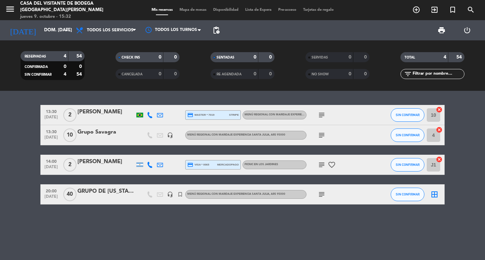
click at [319, 193] on icon "subject" at bounding box center [322, 195] width 8 height 8
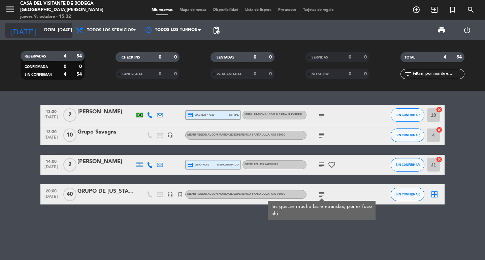
click at [56, 28] on input "dom. [DATE]" at bounding box center [70, 30] width 59 height 12
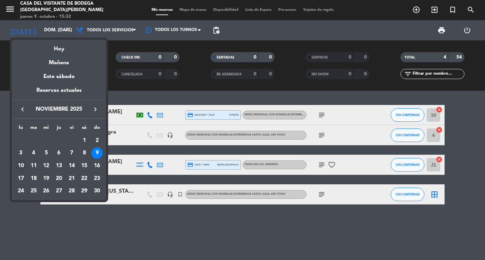
click at [24, 165] on div "10" at bounding box center [20, 165] width 11 height 11
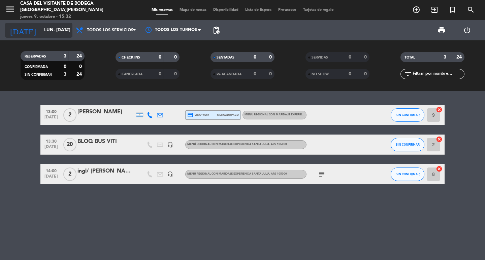
click at [65, 24] on div "[DATE] lun. [DATE] arrow_drop_down" at bounding box center [38, 30] width 67 height 15
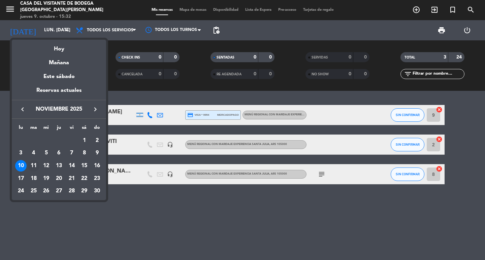
click at [38, 163] on div "11" at bounding box center [33, 165] width 11 height 11
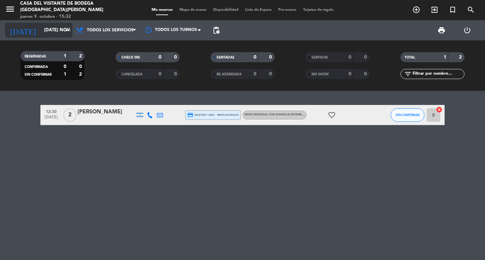
click at [72, 28] on input "[DATE] nov." at bounding box center [70, 30] width 59 height 12
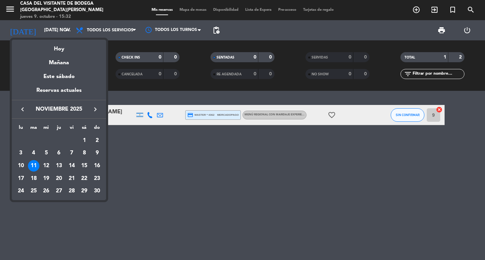
click at [50, 162] on div "12" at bounding box center [45, 165] width 11 height 11
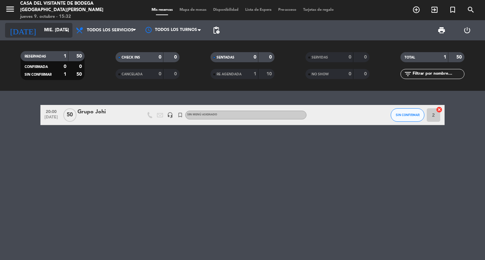
click at [64, 32] on icon "arrow_drop_down" at bounding box center [67, 30] width 8 height 8
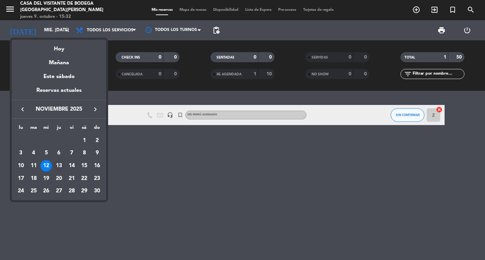
click at [59, 167] on div "13" at bounding box center [58, 165] width 11 height 11
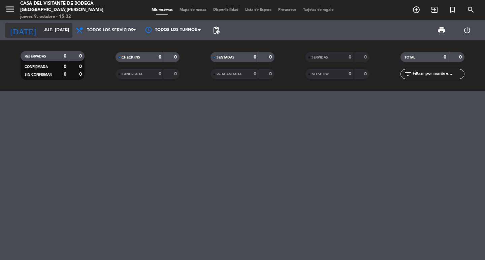
click at [54, 29] on input "jue. [DATE]" at bounding box center [70, 30] width 59 height 12
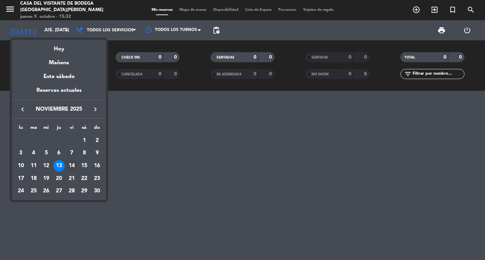
click at [75, 170] on div "14" at bounding box center [71, 165] width 11 height 11
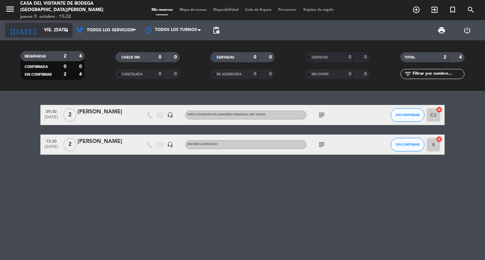
click at [60, 37] on div "[DATE] vie. [DATE] arrow_drop_down" at bounding box center [38, 30] width 67 height 15
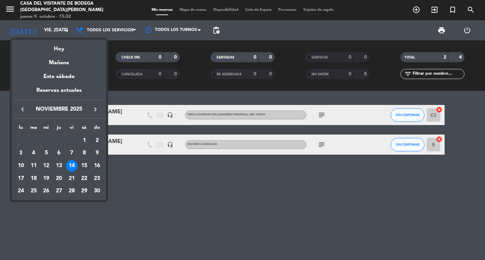
click at [84, 168] on div "15" at bounding box center [83, 165] width 11 height 11
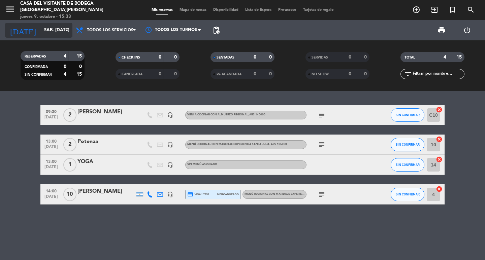
click at [62, 34] on input "sáb. [DATE]" at bounding box center [70, 30] width 59 height 12
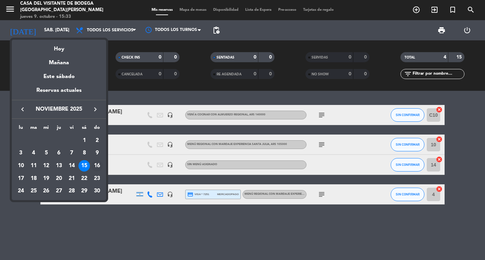
click at [99, 166] on div "16" at bounding box center [96, 165] width 11 height 11
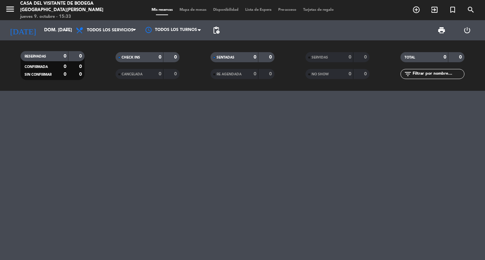
click at [51, 38] on div "[DATE] dom. [DATE] arrow_drop_down" at bounding box center [38, 30] width 67 height 20
click at [51, 28] on input "dom. [DATE]" at bounding box center [70, 30] width 59 height 12
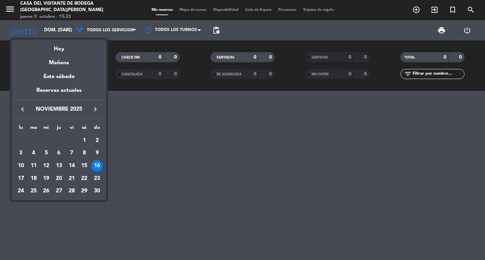
click at [24, 178] on div "17" at bounding box center [20, 178] width 11 height 11
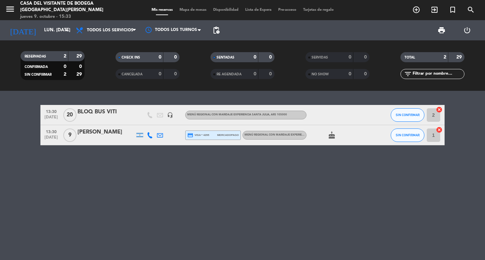
click at [54, 14] on div "jueves 9. octubre - 15:33" at bounding box center [68, 16] width 96 height 7
click at [58, 33] on input "lun. [DATE]" at bounding box center [70, 30] width 59 height 12
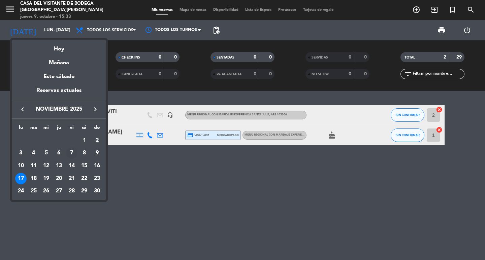
click at [72, 152] on div "7" at bounding box center [71, 152] width 11 height 11
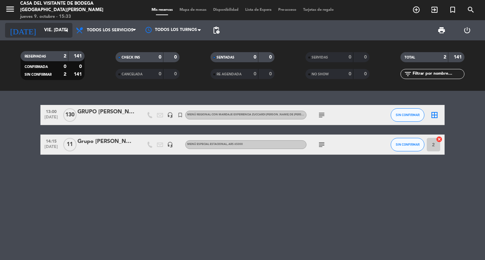
click at [59, 31] on input "vie. [DATE]" at bounding box center [70, 30] width 59 height 12
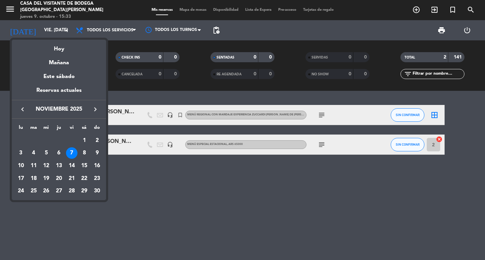
click at [28, 110] on button "keyboard_arrow_left" at bounding box center [22, 109] width 12 height 9
click at [94, 111] on icon "keyboard_arrow_right" at bounding box center [95, 109] width 8 height 8
click at [76, 165] on div "10" at bounding box center [71, 165] width 11 height 11
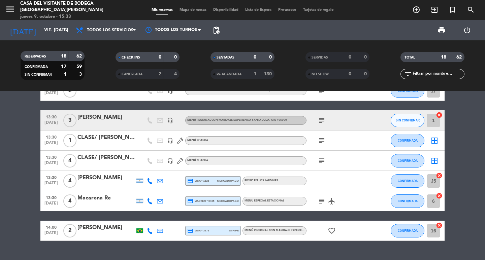
scroll to position [269, 0]
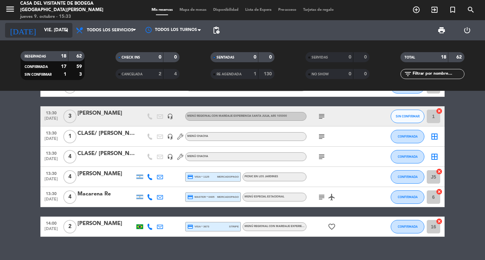
click at [45, 34] on input "vie. [DATE]" at bounding box center [70, 30] width 59 height 12
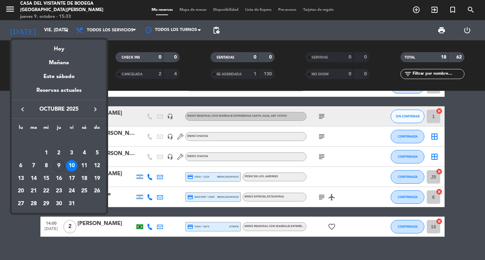
click at [83, 165] on div "11" at bounding box center [83, 165] width 11 height 11
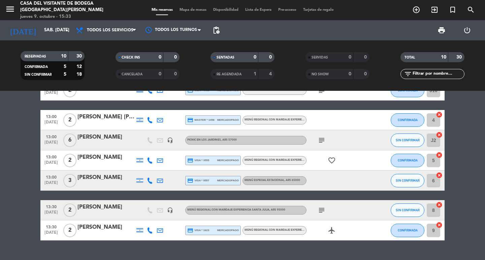
scroll to position [109, 0]
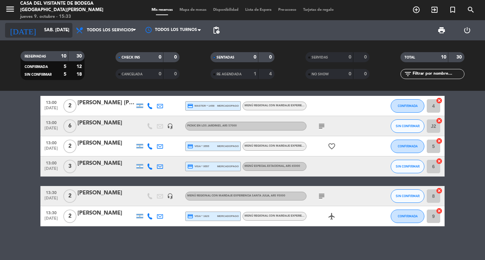
click at [65, 28] on icon "arrow_drop_down" at bounding box center [67, 30] width 8 height 8
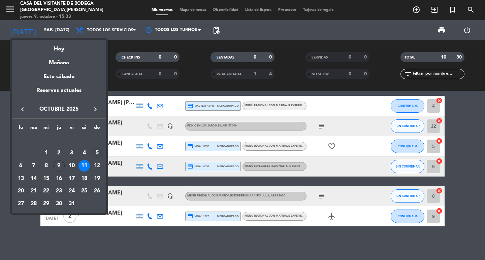
click at [101, 157] on td "5" at bounding box center [97, 153] width 13 height 13
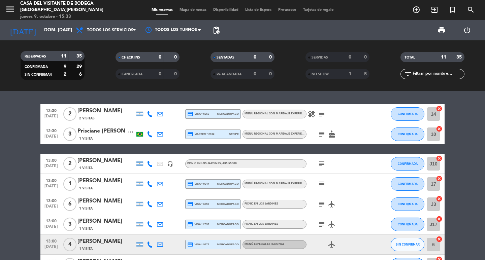
scroll to position [0, 0]
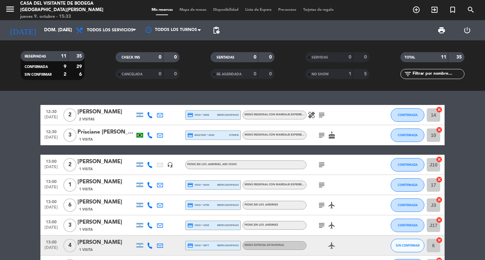
click at [16, 91] on div "12:30 [DATE] 2 [PERSON_NAME] 2 Visitas credit_card visa * 5266 mercadopago Menú…" at bounding box center [242, 175] width 485 height 169
click at [52, 32] on input "dom. [DATE]" at bounding box center [70, 30] width 59 height 12
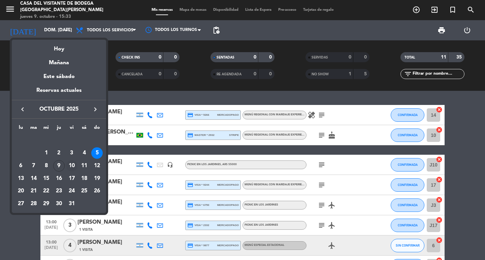
click at [74, 168] on div "10" at bounding box center [71, 165] width 11 height 11
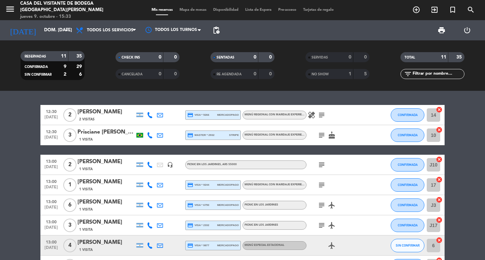
type input "vie. [DATE]"
